Goal: Task Accomplishment & Management: Use online tool/utility

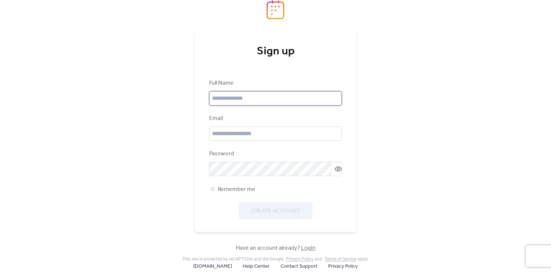
click at [254, 99] on input "text" at bounding box center [275, 98] width 133 height 14
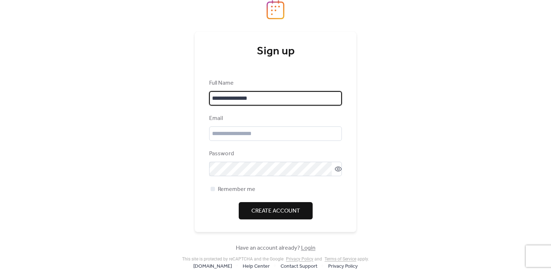
type input "**********"
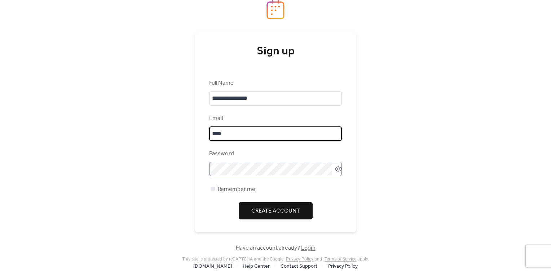
type input "**********"
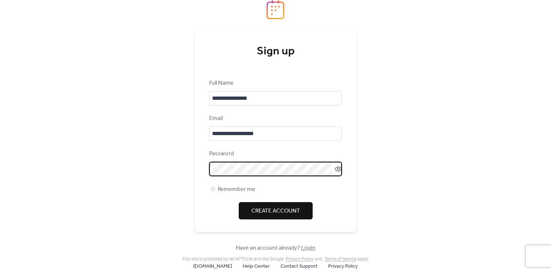
click at [336, 171] on icon at bounding box center [338, 169] width 7 height 7
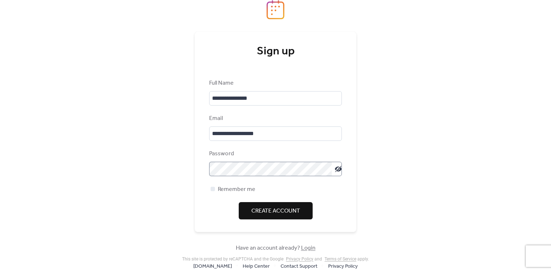
click at [337, 169] on icon at bounding box center [338, 169] width 7 height 6
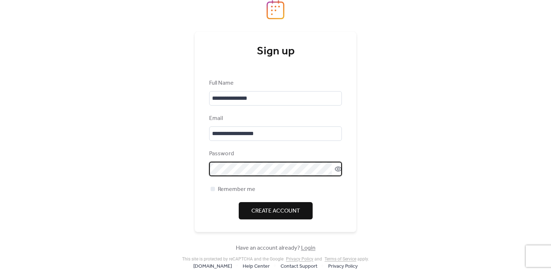
click at [302, 211] on button "Create Account" at bounding box center [276, 210] width 74 height 17
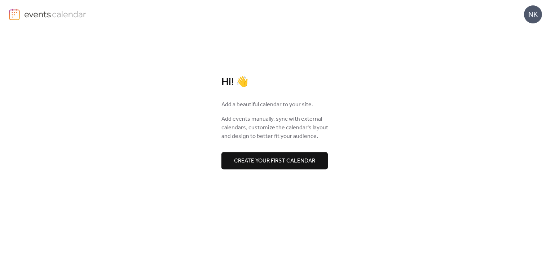
click at [311, 159] on span "Create your first calendar" at bounding box center [274, 161] width 81 height 9
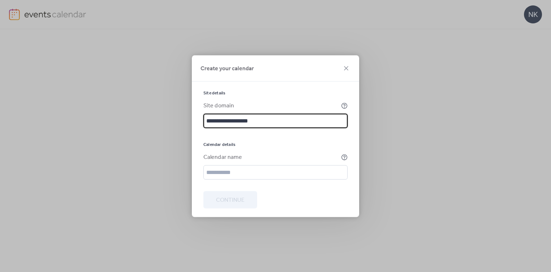
type input "**********"
click at [301, 180] on div at bounding box center [275, 186] width 144 height 12
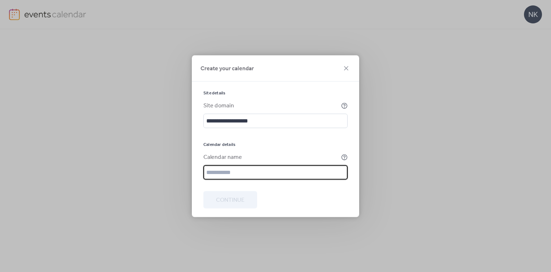
click at [301, 175] on input "text" at bounding box center [275, 172] width 144 height 14
type input "**********"
click at [250, 196] on button "Continue" at bounding box center [230, 199] width 54 height 17
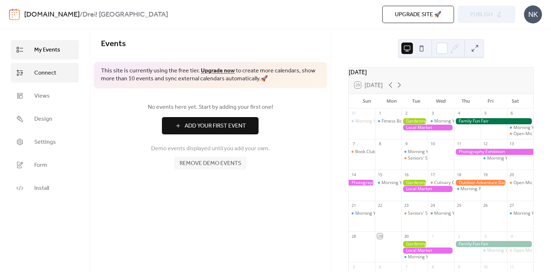
click at [55, 75] on span "Connect" at bounding box center [45, 73] width 22 height 9
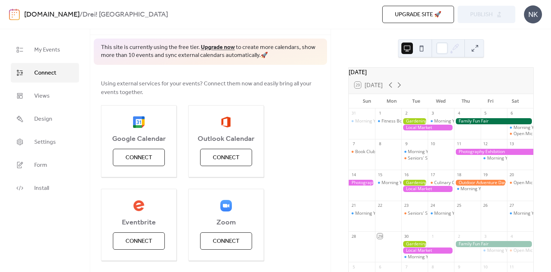
scroll to position [36, 0]
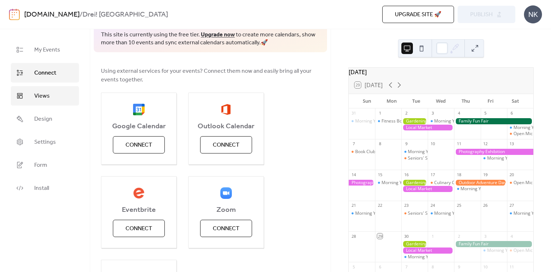
click at [57, 98] on link "Views" at bounding box center [45, 95] width 68 height 19
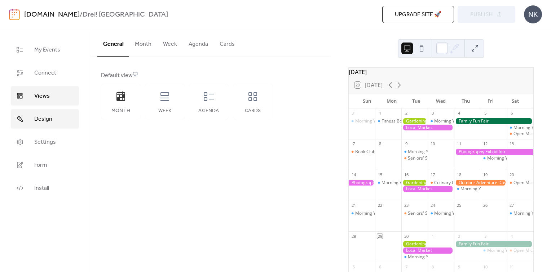
click at [45, 123] on span "Design" at bounding box center [43, 119] width 18 height 9
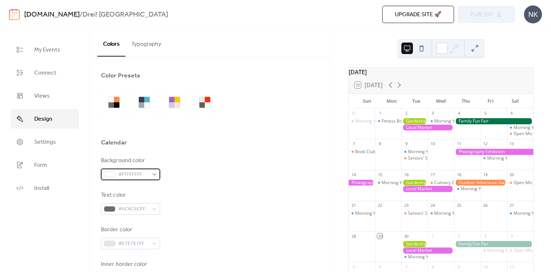
click at [156, 175] on div "#FFFFFFFF" at bounding box center [130, 175] width 59 height 12
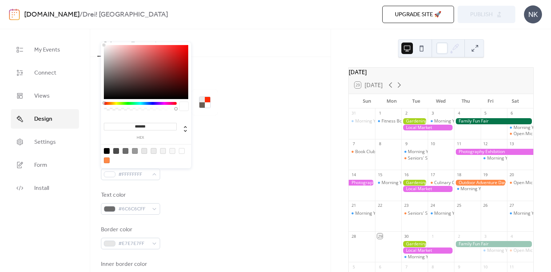
click at [123, 104] on div at bounding box center [140, 103] width 73 height 3
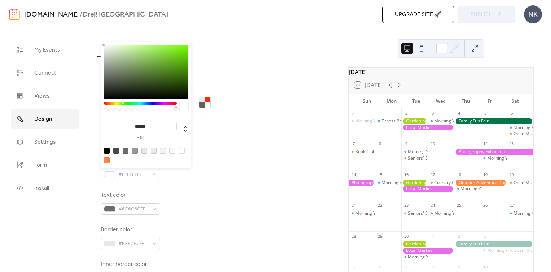
type input "*******"
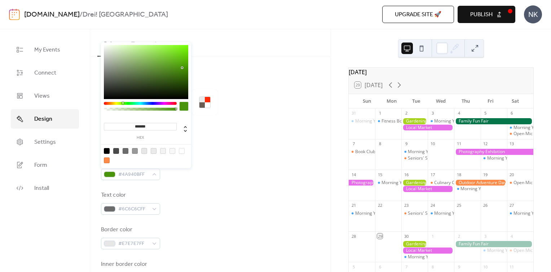
click at [182, 68] on div at bounding box center [146, 72] width 84 height 54
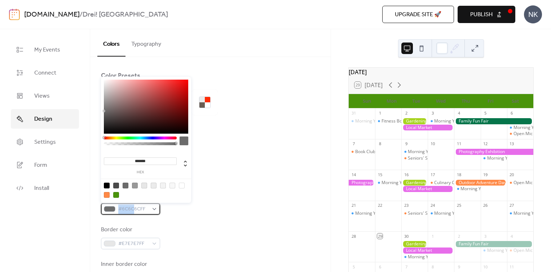
click at [133, 205] on div "#6C6C6CFF" at bounding box center [130, 209] width 59 height 12
drag, startPoint x: 133, startPoint y: 205, endPoint x: 156, endPoint y: 208, distance: 22.9
click at [156, 208] on div "#6C6C6CFF" at bounding box center [130, 209] width 59 height 12
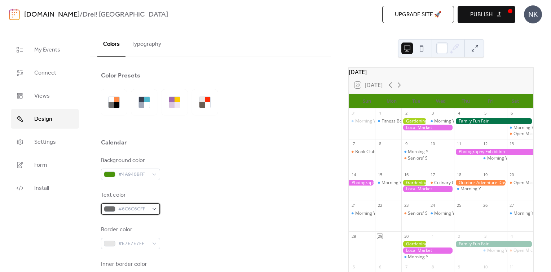
click at [156, 208] on div "#6C6C6CFF" at bounding box center [130, 209] width 59 height 12
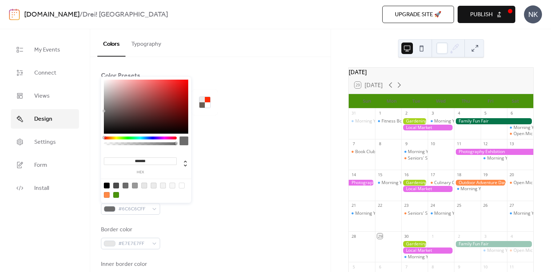
click at [181, 185] on div at bounding box center [182, 186] width 6 height 6
type input "*******"
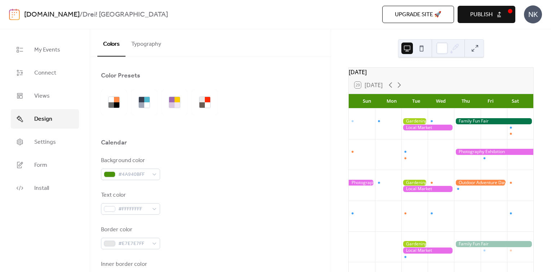
click at [214, 222] on div "Background color #4A940BFF Text color #FFFFFFFF Border color #E7E7E7FF Inner bo…" at bounding box center [210, 255] width 219 height 197
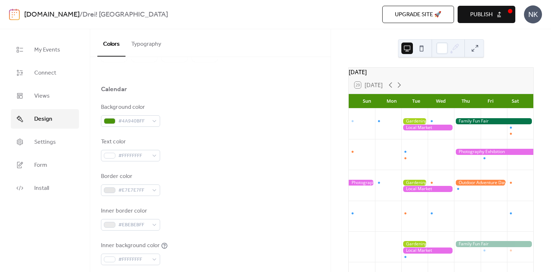
scroll to position [72, 0]
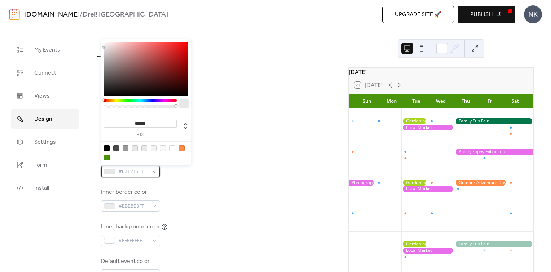
click at [154, 171] on div "#E7E7E7FF" at bounding box center [130, 172] width 59 height 12
type input "*******"
click at [176, 48] on div at bounding box center [146, 69] width 84 height 54
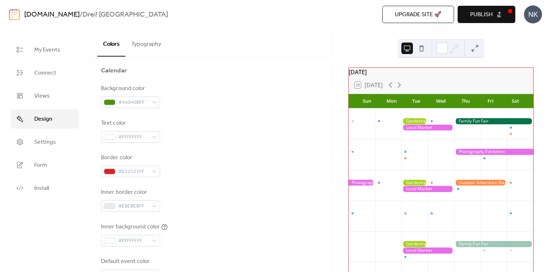
click at [213, 165] on div "Border color #E22121FF" at bounding box center [210, 166] width 219 height 24
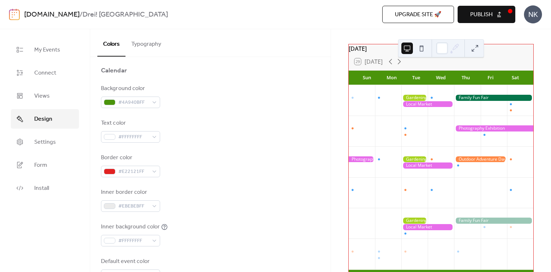
scroll to position [36, 0]
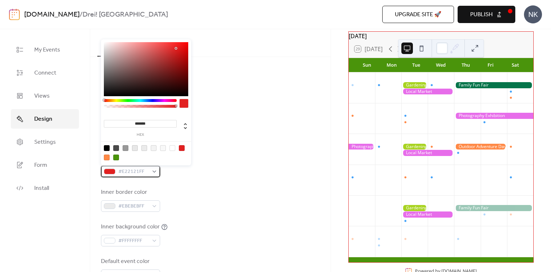
click at [157, 174] on div "#E22121FF" at bounding box center [130, 172] width 59 height 12
click at [115, 157] on div at bounding box center [116, 158] width 6 height 6
type input "*******"
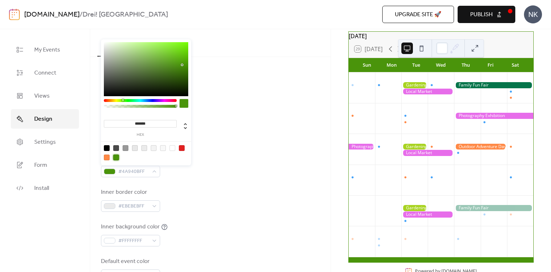
click at [247, 155] on div "Border color #4A940BFF" at bounding box center [210, 166] width 219 height 24
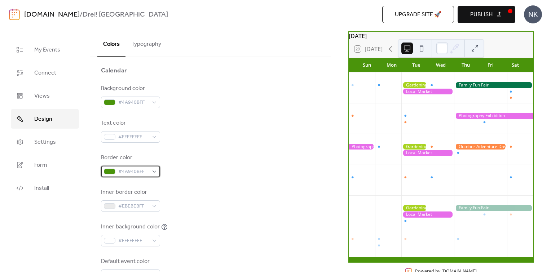
click at [154, 171] on div "#4A940BFF" at bounding box center [130, 172] width 59 height 12
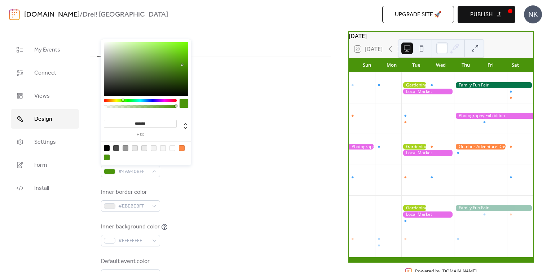
click at [183, 146] on div at bounding box center [182, 148] width 6 height 6
type input "*******"
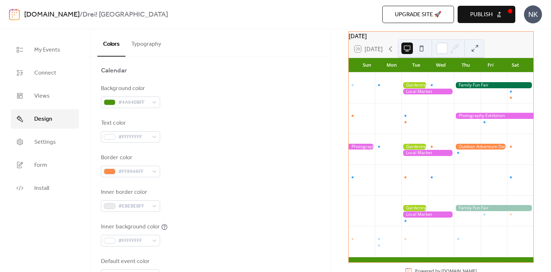
click at [227, 143] on div "Background color #4A940BFF Text color #FFFFFFFF Border color #FF8946FF Inner bo…" at bounding box center [210, 182] width 219 height 197
click at [155, 172] on div "#FF8946FF" at bounding box center [130, 172] width 59 height 12
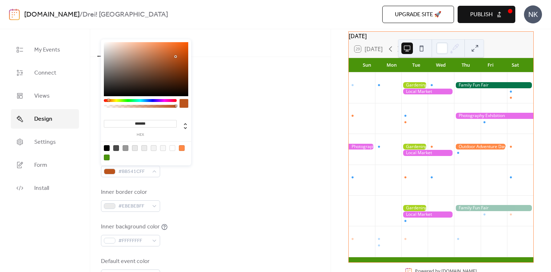
drag, startPoint x: 171, startPoint y: 47, endPoint x: 176, endPoint y: 57, distance: 11.3
click at [176, 57] on div at bounding box center [146, 69] width 84 height 54
click at [105, 156] on div at bounding box center [107, 158] width 6 height 6
type input "*******"
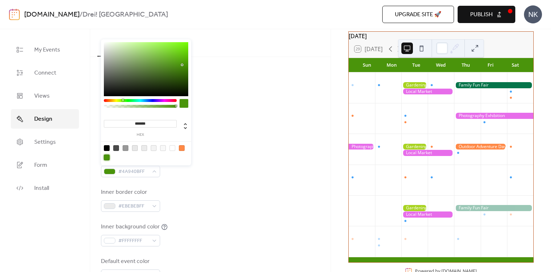
click at [211, 198] on div "Inner border color #EBEBEBFF" at bounding box center [210, 200] width 219 height 24
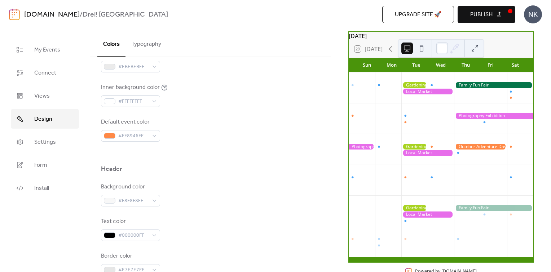
scroll to position [216, 0]
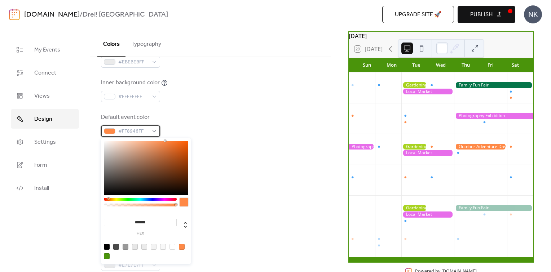
click at [157, 130] on div "#FF8946FF" at bounding box center [130, 132] width 59 height 12
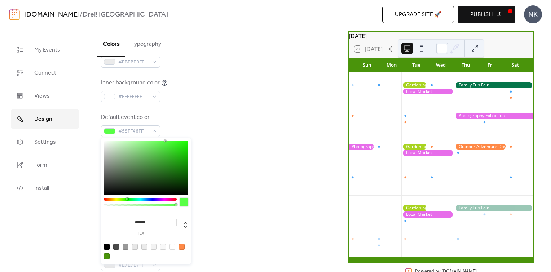
click at [127, 200] on div at bounding box center [140, 199] width 73 height 3
type input "*******"
click at [186, 144] on div at bounding box center [146, 168] width 84 height 54
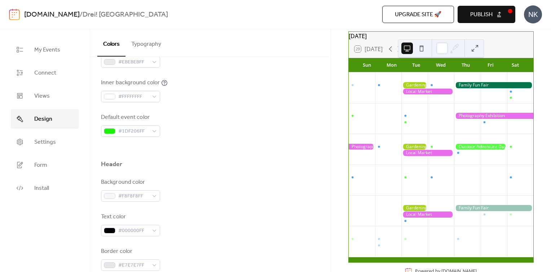
click at [213, 191] on div "Background color #F8F8F8FF" at bounding box center [210, 190] width 219 height 24
click at [156, 133] on div "#1DF206FF" at bounding box center [130, 132] width 59 height 12
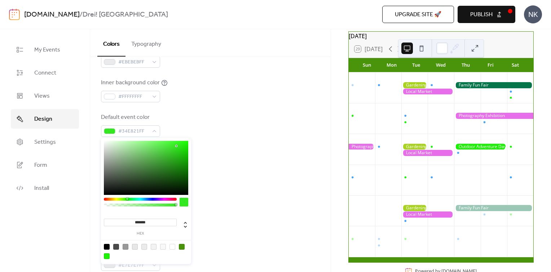
click at [176, 146] on div at bounding box center [146, 168] width 84 height 54
type input "*******"
click at [177, 160] on div at bounding box center [146, 168] width 84 height 54
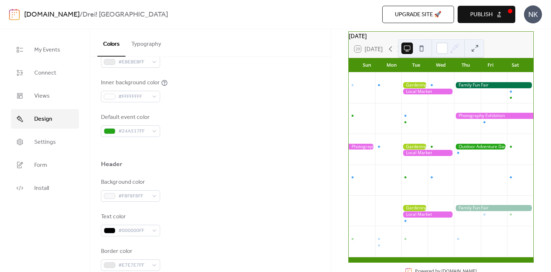
click at [210, 166] on div "Header" at bounding box center [210, 166] width 219 height 12
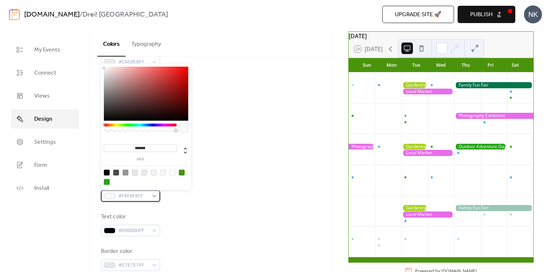
click at [155, 195] on div "#F8F8F8FF" at bounding box center [130, 197] width 59 height 12
click at [123, 172] on div at bounding box center [126, 173] width 6 height 6
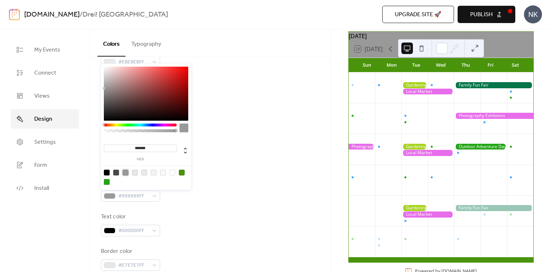
click at [183, 172] on div at bounding box center [182, 173] width 6 height 6
type input "*******"
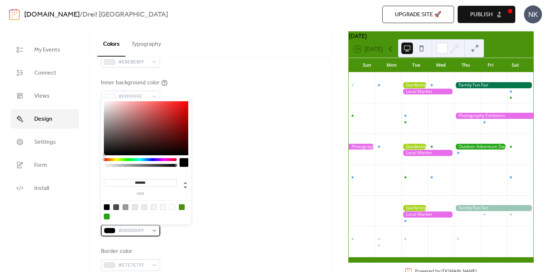
click at [148, 230] on span "#000000FF" at bounding box center [133, 231] width 30 height 9
click at [172, 206] on div at bounding box center [173, 208] width 6 height 6
type input "*******"
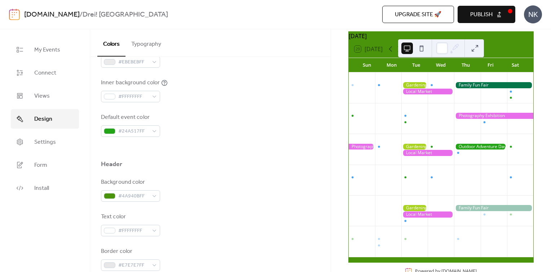
click at [211, 209] on div "Background color #4A940BFF Text color #FFFFFFFF Border color #E7E7E7FF" at bounding box center [210, 224] width 219 height 93
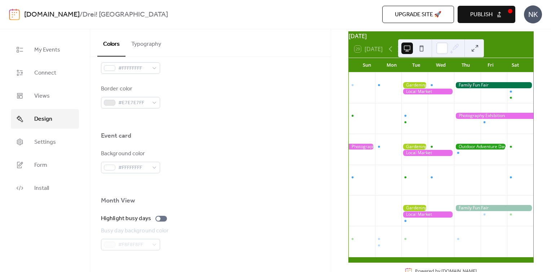
scroll to position [397, 0]
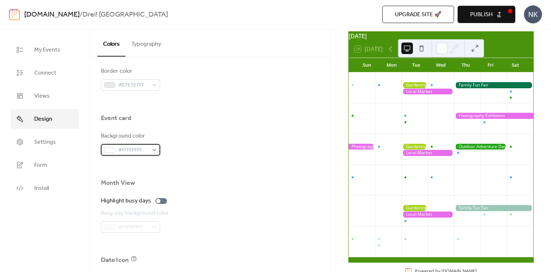
click at [157, 152] on div "#FFFFFFFF" at bounding box center [130, 150] width 59 height 12
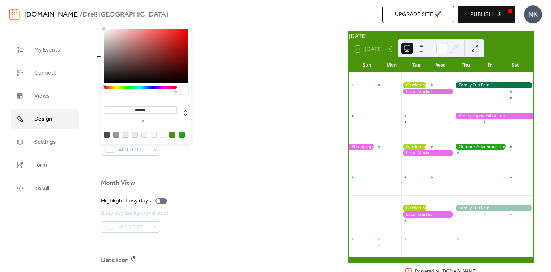
click at [126, 136] on div at bounding box center [126, 135] width 6 height 6
type input "*******"
click at [208, 157] on div at bounding box center [210, 167] width 219 height 23
click at [154, 150] on div "#E7E7E7FF" at bounding box center [130, 150] width 59 height 12
click at [182, 136] on div at bounding box center [182, 135] width 6 height 6
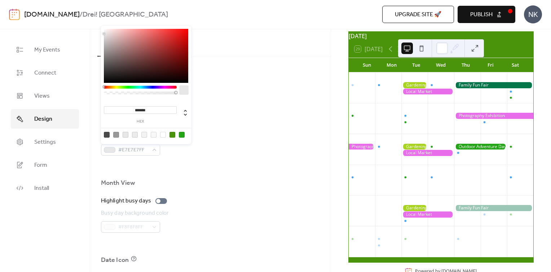
type input "*******"
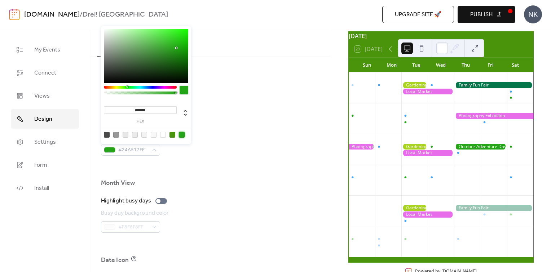
click at [201, 175] on div at bounding box center [210, 167] width 219 height 23
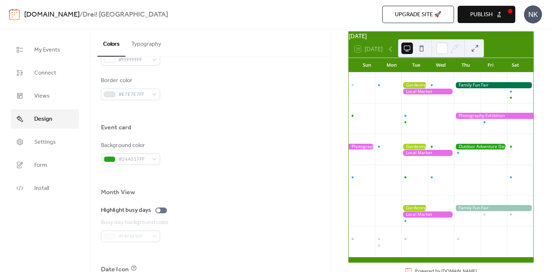
scroll to position [375, 0]
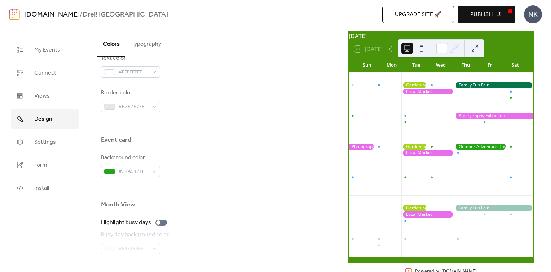
click at [483, 150] on div at bounding box center [480, 147] width 53 height 6
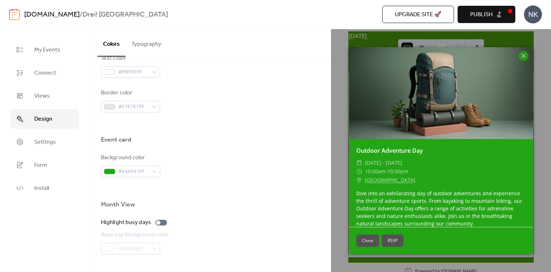
scroll to position [6, 0]
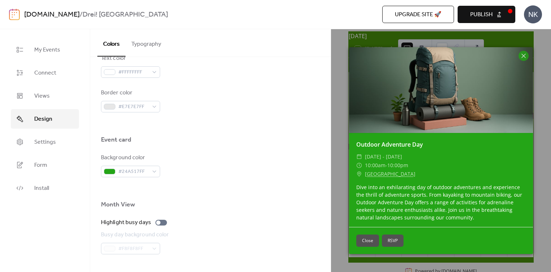
click at [368, 245] on button "Close" at bounding box center [367, 241] width 23 height 12
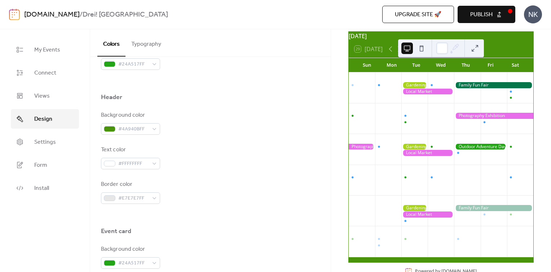
scroll to position [195, 0]
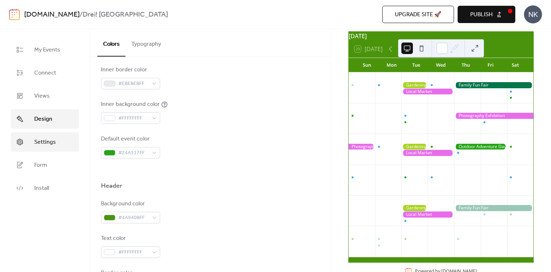
click at [35, 149] on link "Settings" at bounding box center [45, 141] width 68 height 19
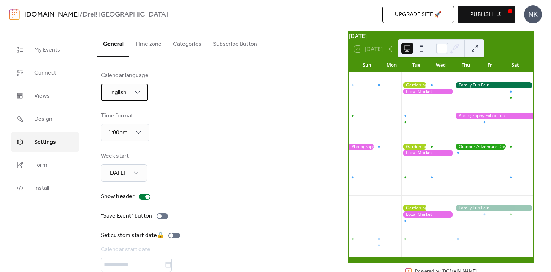
click at [123, 95] on span "English" at bounding box center [117, 92] width 18 height 11
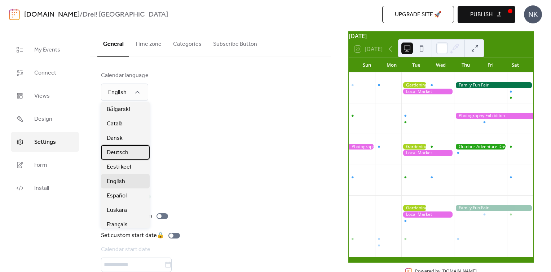
click at [120, 150] on span "Deutsch" at bounding box center [118, 153] width 22 height 9
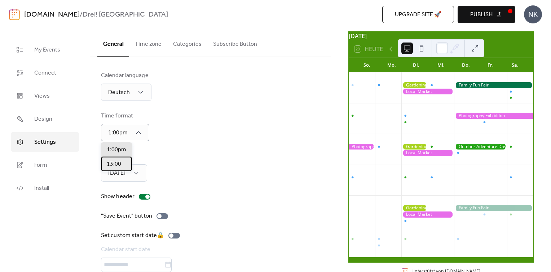
click at [124, 165] on div "13:00" at bounding box center [116, 164] width 31 height 14
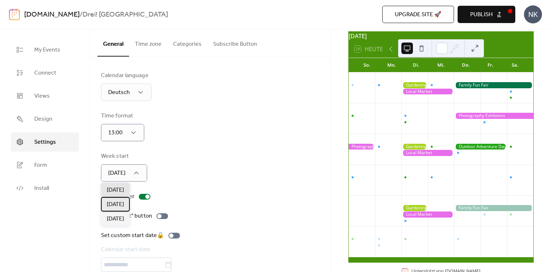
click at [121, 203] on span "[DATE]" at bounding box center [115, 205] width 17 height 9
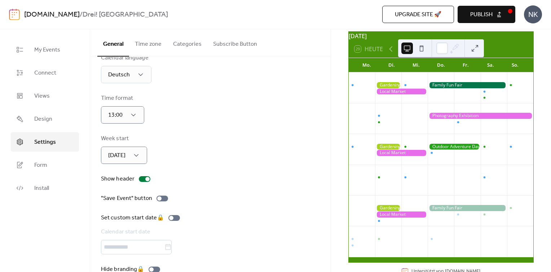
scroll to position [33, 0]
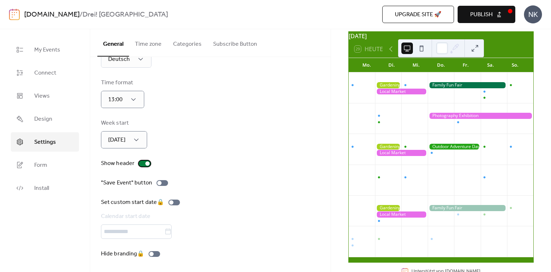
click at [142, 162] on div at bounding box center [145, 164] width 12 height 6
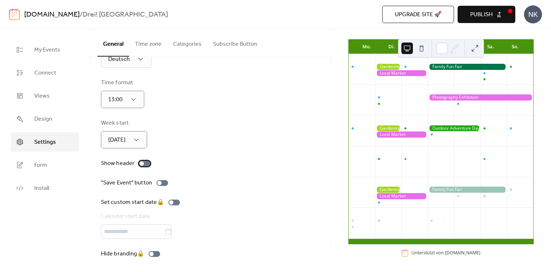
scroll to position [27, 0]
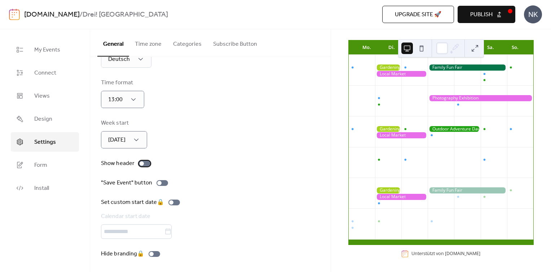
click at [147, 162] on div at bounding box center [145, 164] width 12 height 6
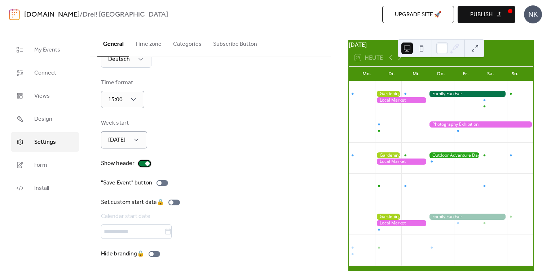
scroll to position [36, 0]
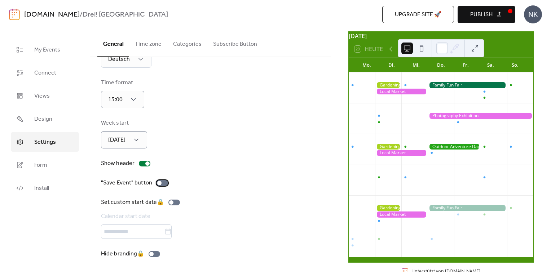
click at [162, 182] on div at bounding box center [163, 183] width 12 height 6
click at [452, 150] on div at bounding box center [454, 147] width 53 height 6
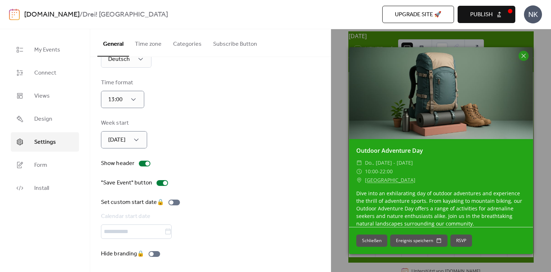
click at [216, 170] on div "Calendar language Deutsch Time format 13:00 Week start [DATE] Show header "Save…" at bounding box center [210, 148] width 219 height 220
click at [227, 217] on div "Set custom start date 🔒 Calendar start date" at bounding box center [210, 218] width 219 height 41
click at [236, 219] on div "Set custom start date 🔒 Calendar start date" at bounding box center [210, 218] width 219 height 41
click at [525, 55] on icon at bounding box center [524, 56] width 9 height 9
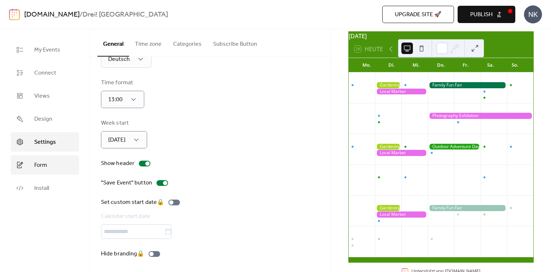
click at [42, 163] on span "Form" at bounding box center [40, 165] width 13 height 9
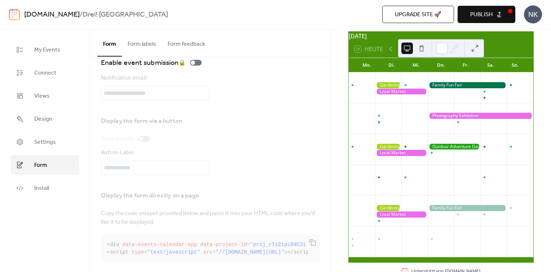
scroll to position [22, 0]
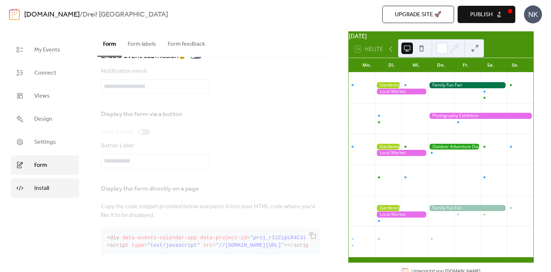
click at [43, 191] on span "Install" at bounding box center [41, 188] width 15 height 9
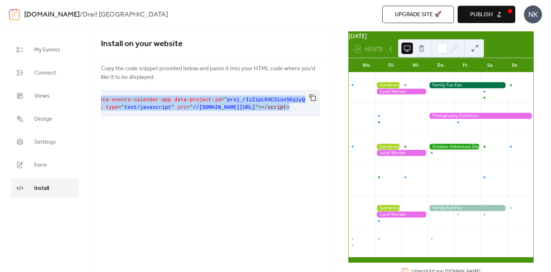
scroll to position [0, 38]
drag, startPoint x: 107, startPoint y: 100, endPoint x: 323, endPoint y: 110, distance: 216.0
click at [323, 110] on div "Copy the code snippet provided below and paste it into your HTML code where you…" at bounding box center [210, 92] width 241 height 56
drag, startPoint x: 323, startPoint y: 110, endPoint x: 312, endPoint y: 97, distance: 16.4
click at [312, 97] on button "button" at bounding box center [313, 98] width 14 height 16
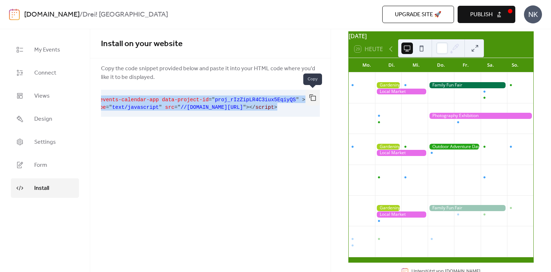
click at [311, 98] on button "button" at bounding box center [313, 98] width 14 height 16
click at [423, 47] on button at bounding box center [422, 49] width 12 height 12
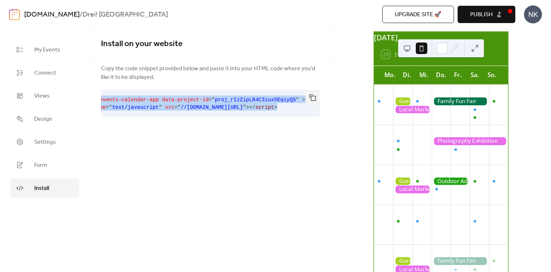
scroll to position [16, 0]
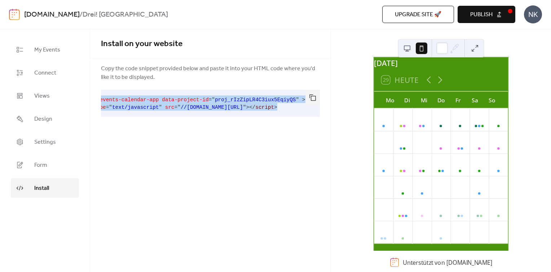
click at [506, 12] on button "Publish" at bounding box center [487, 14] width 58 height 17
click at [300, 147] on div "Install on your website Copy the code snippet provided below and paste it into …" at bounding box center [210, 150] width 241 height 243
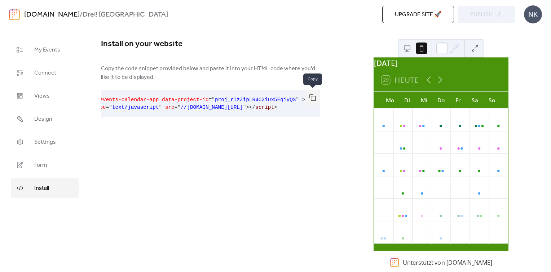
click at [317, 100] on button "button" at bounding box center [313, 98] width 14 height 16
